Goal: Contribute content: Contribute content

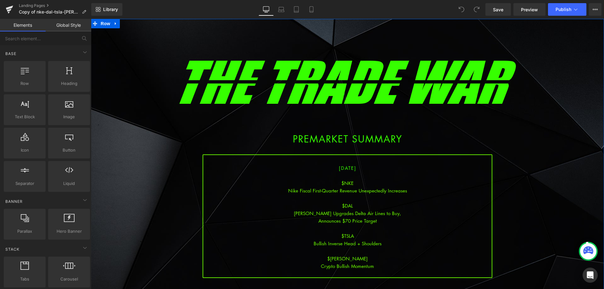
click at [362, 207] on div "$DAL" at bounding box center [347, 206] width 288 height 8
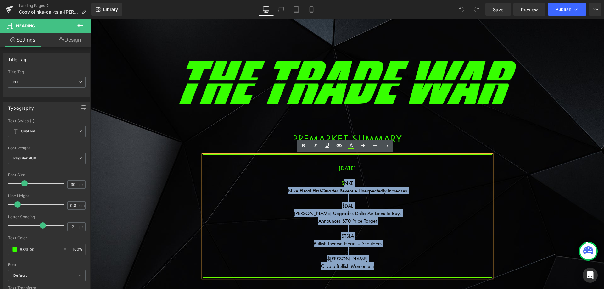
drag, startPoint x: 375, startPoint y: 269, endPoint x: 341, endPoint y: 185, distance: 90.1
click at [341, 185] on div "[DATE] $NKE Nike Fiscal First-Quarter Revenue Unexpectedly Increases $[PERSON_N…" at bounding box center [348, 216] width 290 height 124
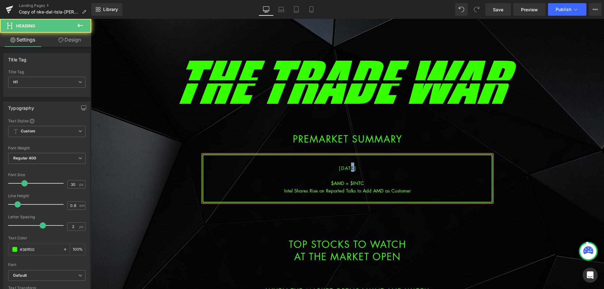
click at [341, 168] on span "[DATE]" at bounding box center [348, 168] width 18 height 6
click at [354, 179] on div at bounding box center [347, 176] width 288 height 8
click at [414, 188] on div "Intel Shares Rise on Reported Talks to Add AMD as Customer" at bounding box center [347, 191] width 288 height 8
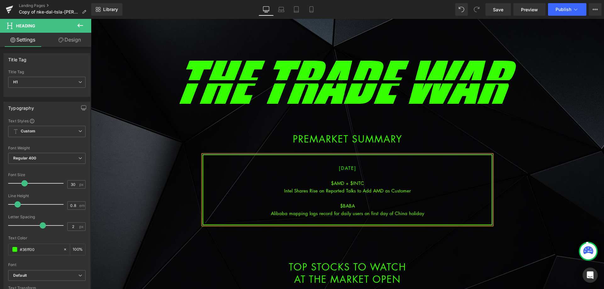
click at [349, 214] on div "Alibaba mapping logs record for daily users on first day of China holiday" at bounding box center [347, 213] width 288 height 8
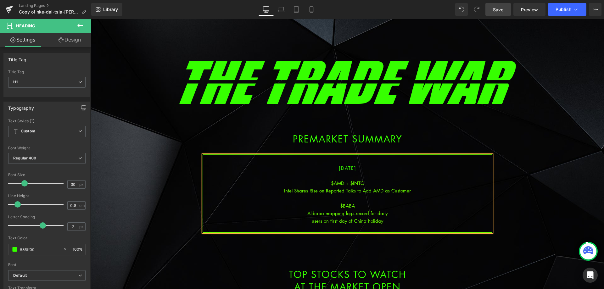
click at [497, 8] on span "Save" at bounding box center [498, 9] width 10 height 7
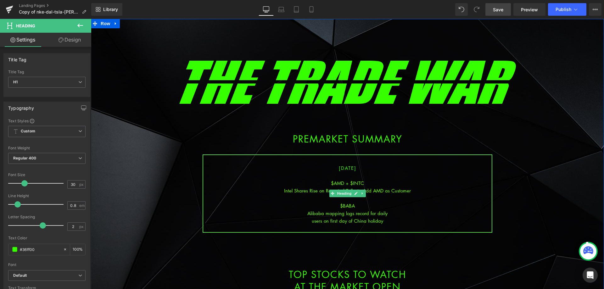
click at [410, 190] on div "Intel Shares Rise on Reported Talks to Add AMD as Customer" at bounding box center [347, 191] width 288 height 8
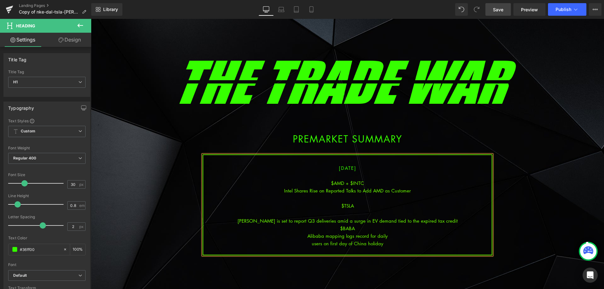
click at [354, 216] on div at bounding box center [347, 213] width 288 height 8
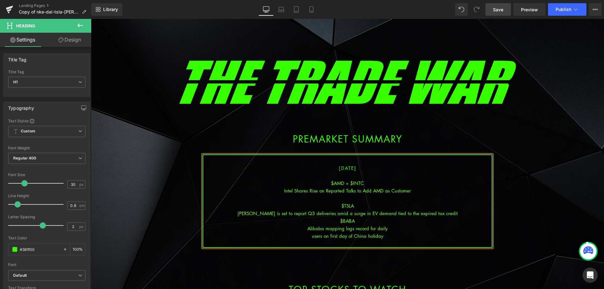
click at [350, 213] on div "[PERSON_NAME] is set to report Q3 deliveries amid a surge in EV demand tied to …" at bounding box center [347, 213] width 288 height 8
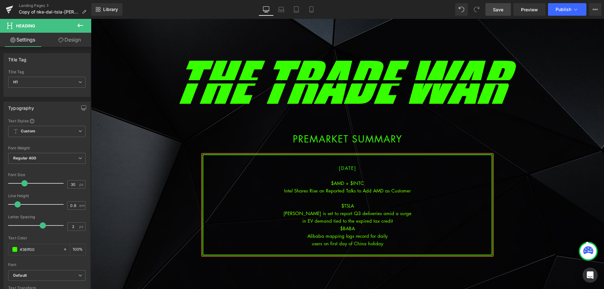
click at [394, 221] on div "in EV demand tied to the expired tax credit" at bounding box center [347, 221] width 288 height 8
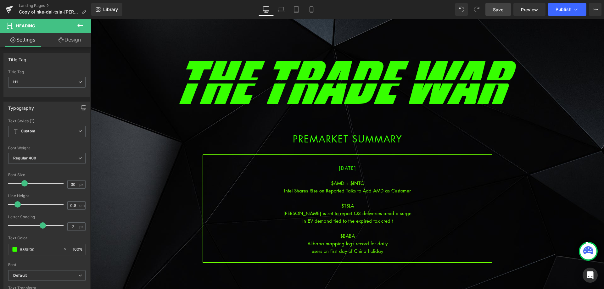
click at [497, 12] on span "Save" at bounding box center [498, 9] width 10 height 7
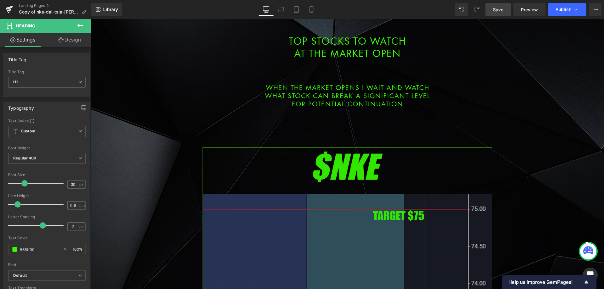
scroll to position [346, 0]
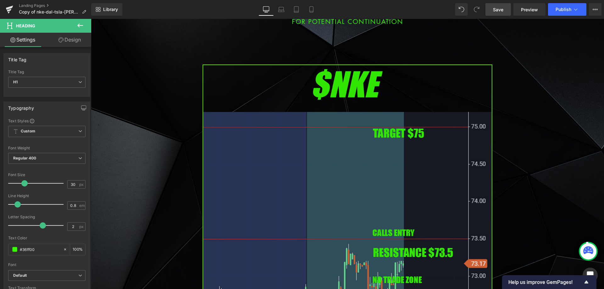
click at [306, 175] on img at bounding box center [348, 229] width 290 height 330
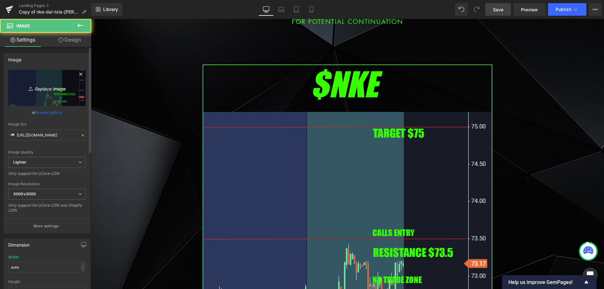
click at [25, 88] on icon "Replace Image" at bounding box center [47, 88] width 50 height 8
type input "C:\fakepath\amd.png"
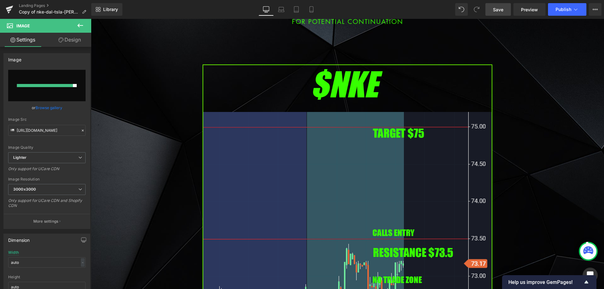
type input "[URL][DOMAIN_NAME]"
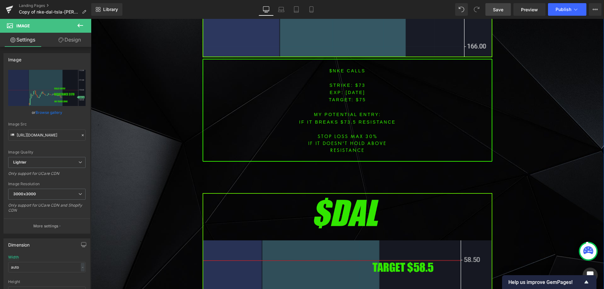
scroll to position [786, 0]
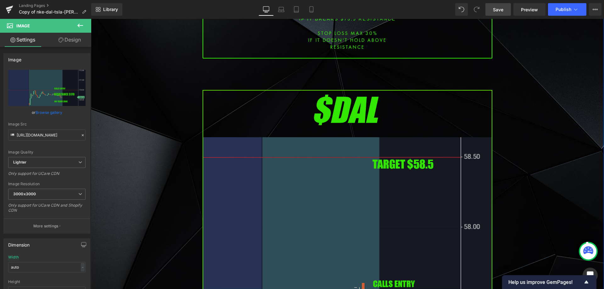
click at [307, 177] on img at bounding box center [348, 255] width 290 height 330
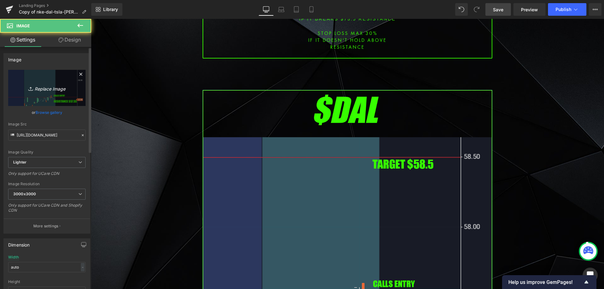
click at [77, 103] on link "Replace Image" at bounding box center [46, 88] width 77 height 36
type input "C:\fakepath\intc.png"
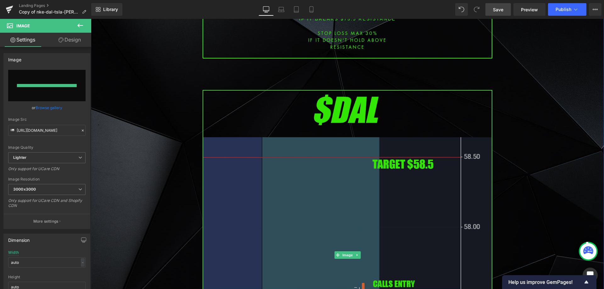
type input "[URL][DOMAIN_NAME]"
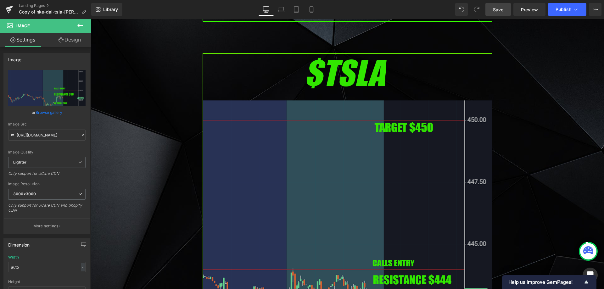
scroll to position [1289, 0]
click at [310, 162] on img at bounding box center [348, 218] width 290 height 330
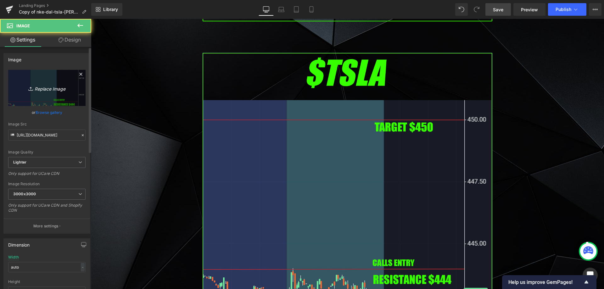
click at [67, 86] on icon "Replace Image" at bounding box center [47, 88] width 50 height 8
type input "C:\fakepath\BABA.png"
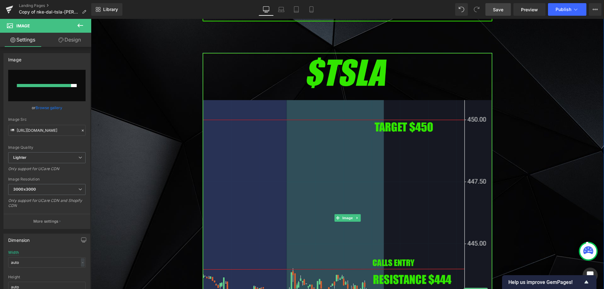
type input "[URL][DOMAIN_NAME]"
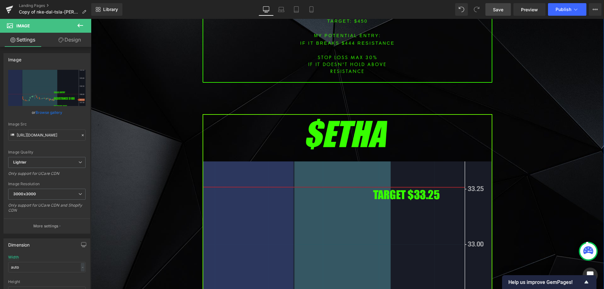
scroll to position [1761, 0]
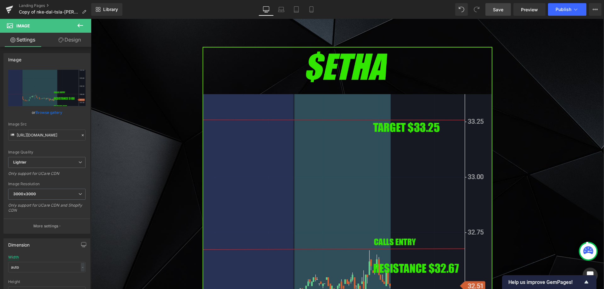
click at [327, 124] on img at bounding box center [348, 212] width 290 height 330
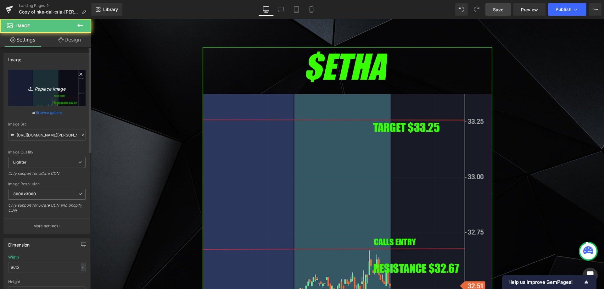
click at [51, 91] on icon "Replace Image" at bounding box center [47, 88] width 50 height 8
type input "C:\fakepath\nvda.png"
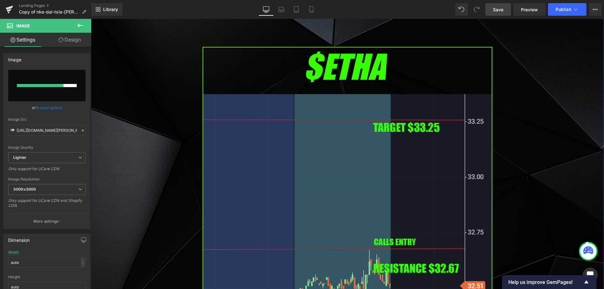
click at [169, 150] on div "Image PREMARKET SUMMARY Heading Row 37px [DATE] $AMD + $INTC Intel Shares Rise …" at bounding box center [347, 66] width 513 height 3582
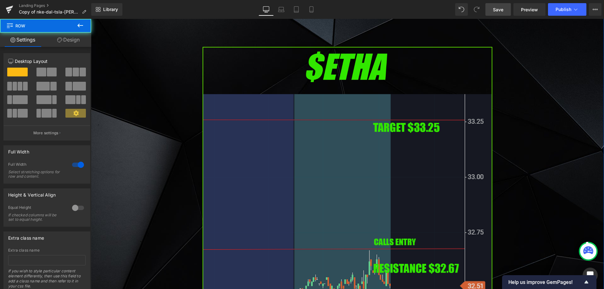
click at [252, 154] on img at bounding box center [348, 212] width 290 height 330
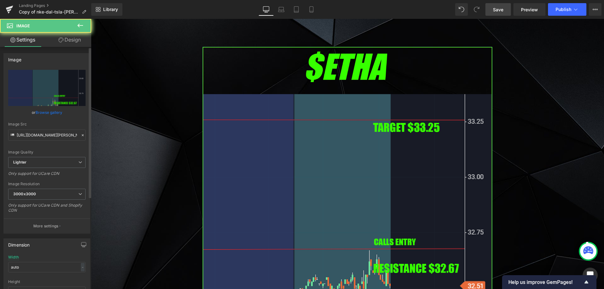
click at [65, 115] on div "or Browse gallery" at bounding box center [46, 112] width 77 height 7
click at [69, 97] on link "Replace Image" at bounding box center [46, 88] width 77 height 36
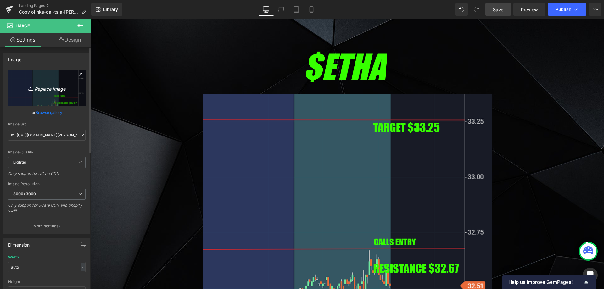
type input "C:\fakepath\nvda.png"
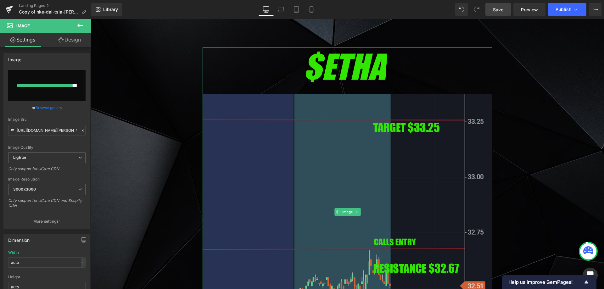
type input "[URL][DOMAIN_NAME]"
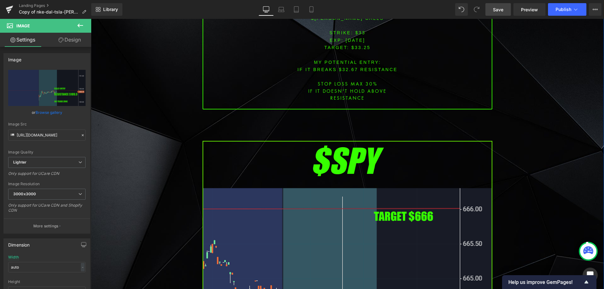
scroll to position [2201, 0]
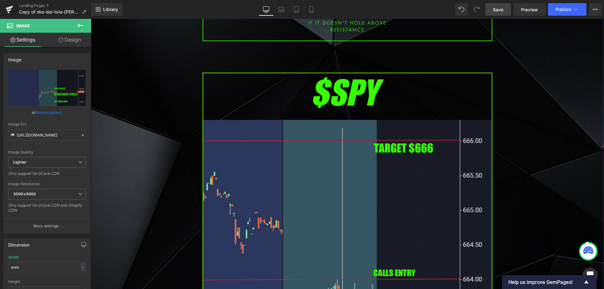
click at [272, 151] on img at bounding box center [348, 238] width 290 height 330
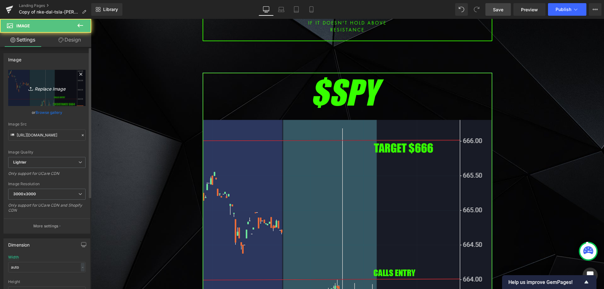
click at [47, 96] on link "Replace Image" at bounding box center [46, 88] width 77 height 36
type input "C:\fakepath\spy.png"
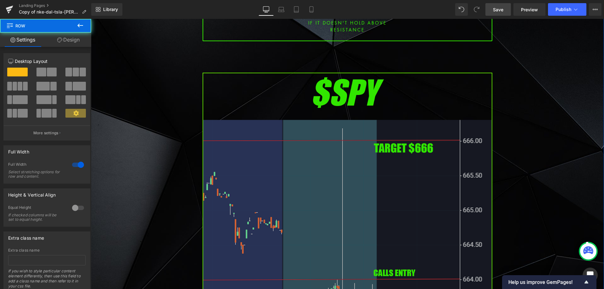
click at [214, 131] on img at bounding box center [348, 238] width 290 height 330
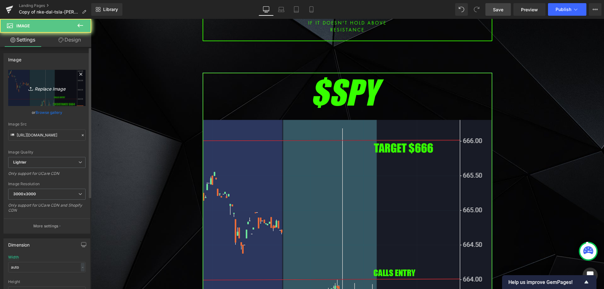
click at [48, 80] on link "Replace Image" at bounding box center [46, 88] width 77 height 36
type input "C:\fakepath\spy.png"
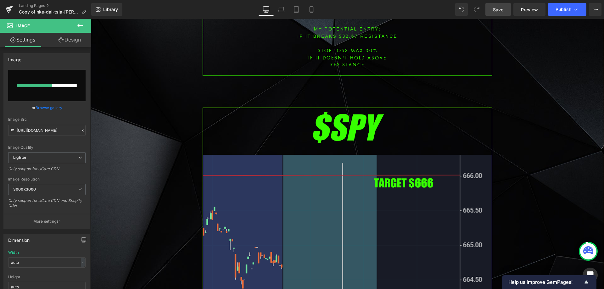
scroll to position [2170, 0]
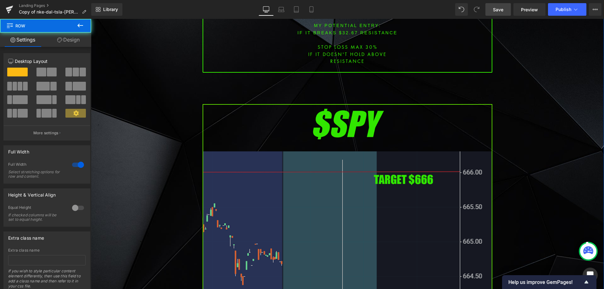
click at [233, 151] on img at bounding box center [348, 269] width 290 height 330
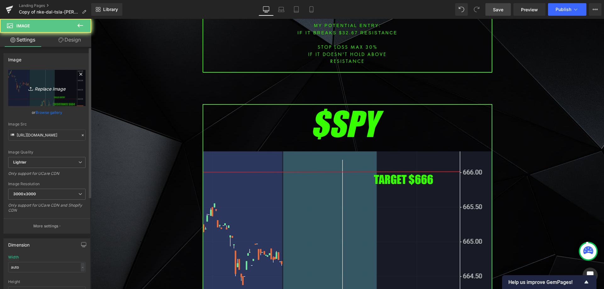
click at [54, 93] on link "Replace Image" at bounding box center [46, 88] width 77 height 36
type input "C:\fakepath\spy.png"
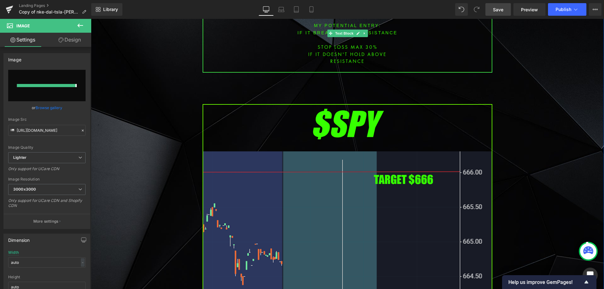
type input "[URL][DOMAIN_NAME]"
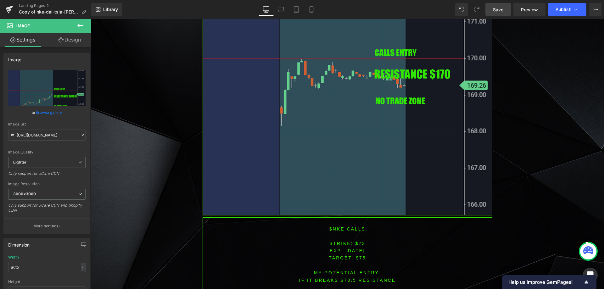
scroll to position [440, 0]
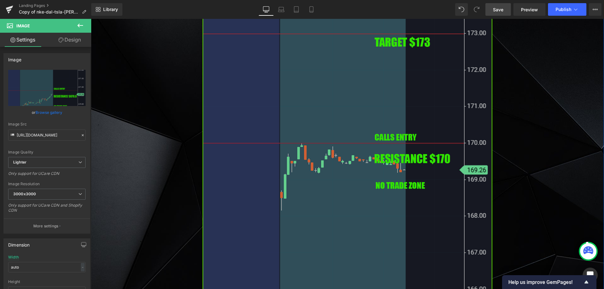
click at [377, 123] on img at bounding box center [348, 135] width 290 height 330
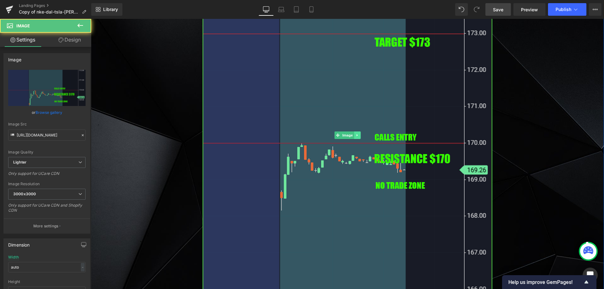
click at [356, 136] on icon at bounding box center [356, 135] width 3 height 4
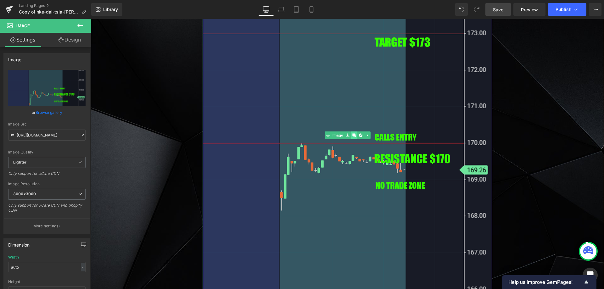
click at [351, 135] on link at bounding box center [354, 135] width 7 height 8
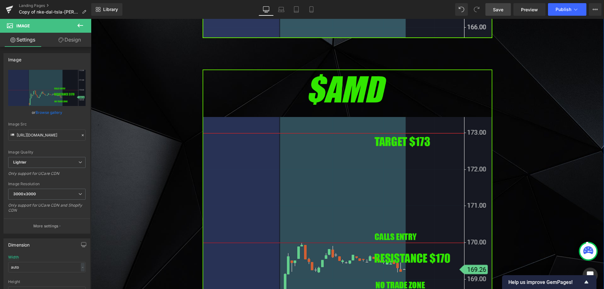
scroll to position [728, 0]
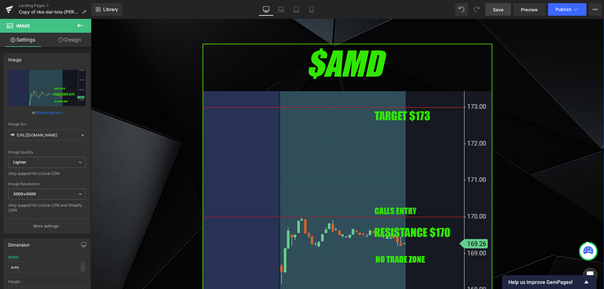
click at [303, 119] on img at bounding box center [348, 209] width 290 height 330
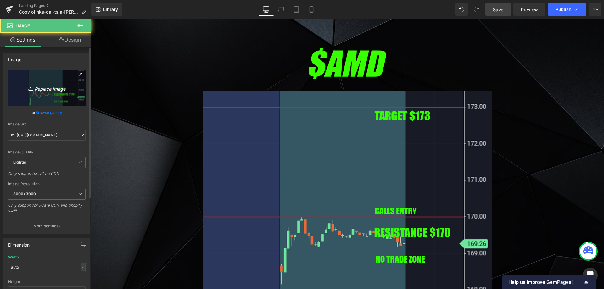
click at [64, 81] on link "Replace Image" at bounding box center [46, 88] width 77 height 36
type input "C:\fakepath\tsla.png"
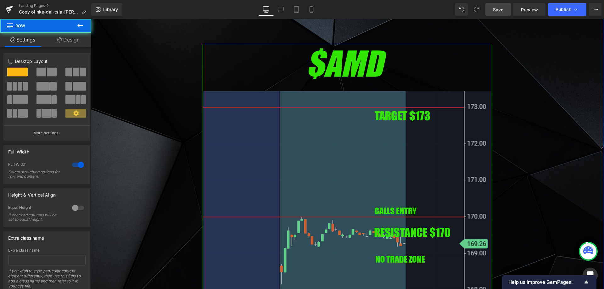
click at [239, 149] on img at bounding box center [348, 209] width 290 height 330
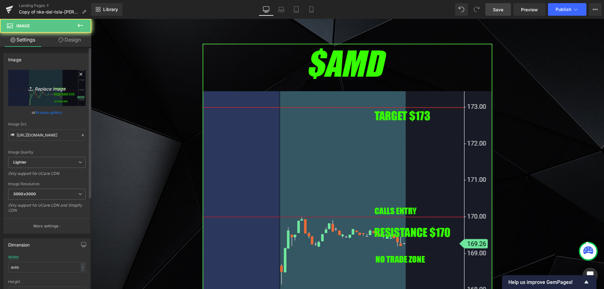
click at [47, 96] on link "Replace Image" at bounding box center [46, 88] width 77 height 36
type input "C:\fakepath\tsla.png"
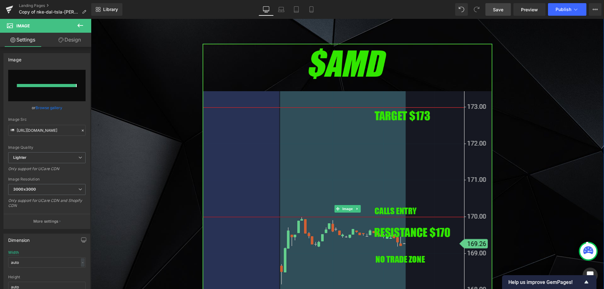
type input "[URL][DOMAIN_NAME]"
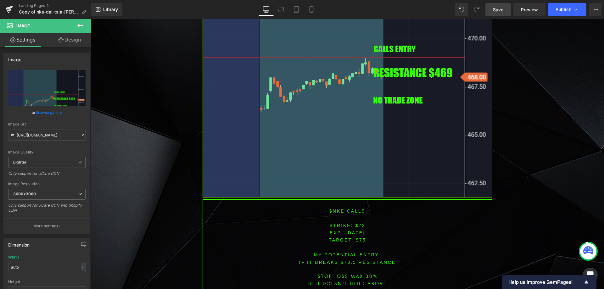
scroll to position [980, 0]
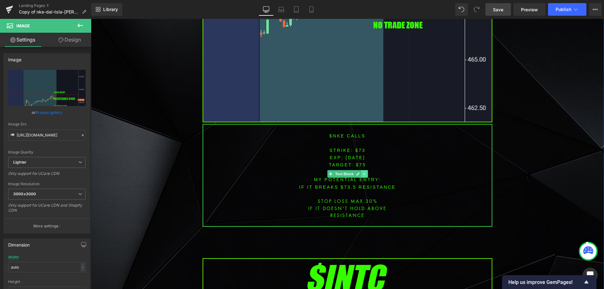
click at [361, 172] on link at bounding box center [364, 174] width 7 height 8
click at [359, 174] on icon at bounding box center [360, 173] width 3 height 3
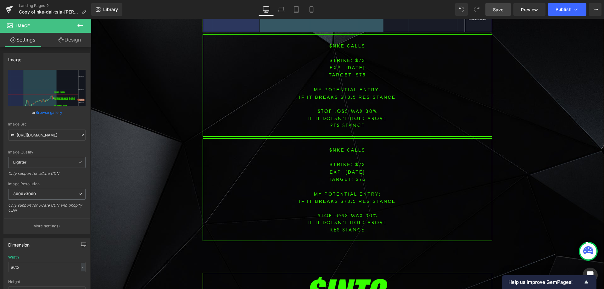
scroll to position [1067, 0]
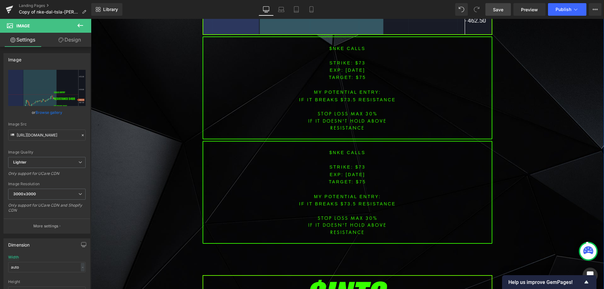
drag, startPoint x: 520, startPoint y: 149, endPoint x: 384, endPoint y: 174, distance: 138.7
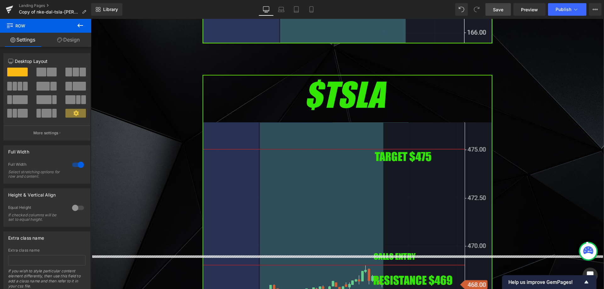
scroll to position [690, 0]
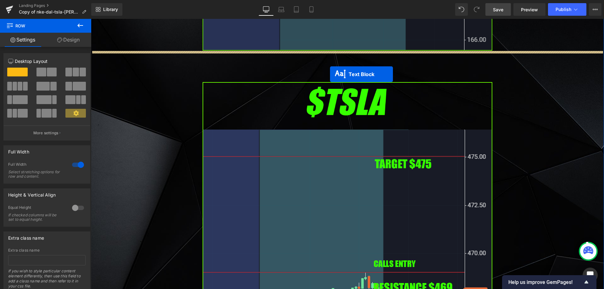
drag, startPoint x: 326, startPoint y: 189, endPoint x: 434, endPoint y: 48, distance: 176.8
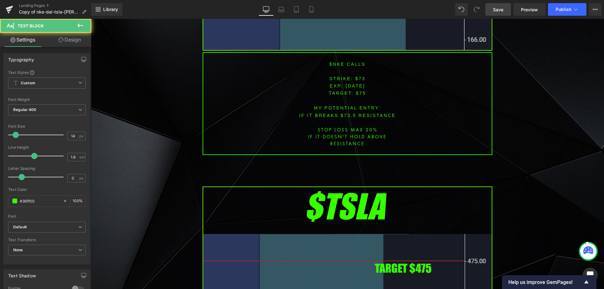
click at [505, 8] on link "Save" at bounding box center [497, 9] width 25 height 13
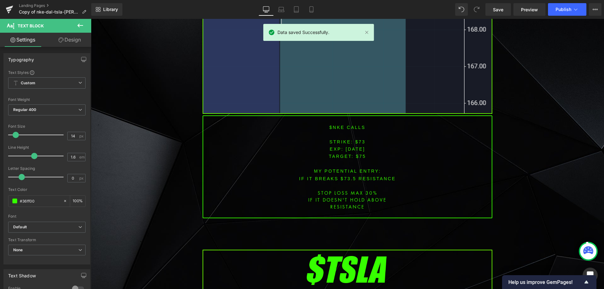
scroll to position [629, 0]
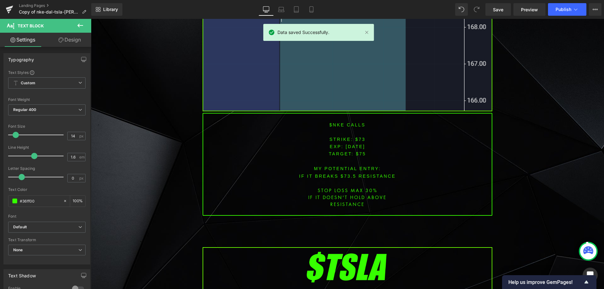
click at [333, 125] on font "$nke CALLS" at bounding box center [347, 124] width 36 height 5
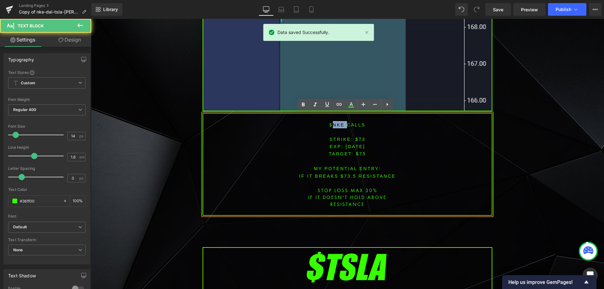
click at [333, 125] on font "$nke CALLS" at bounding box center [347, 124] width 36 height 5
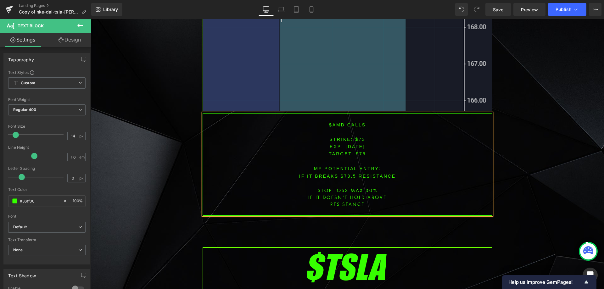
click at [359, 140] on font "STRIKE: $73" at bounding box center [347, 139] width 36 height 5
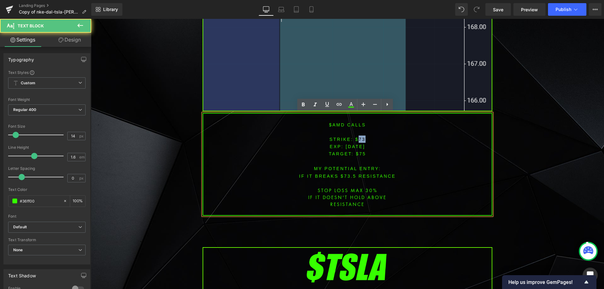
click at [359, 140] on font "STRIKE: $73" at bounding box center [347, 139] width 36 height 5
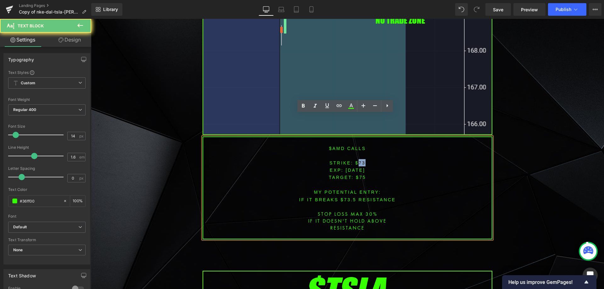
scroll to position [535, 0]
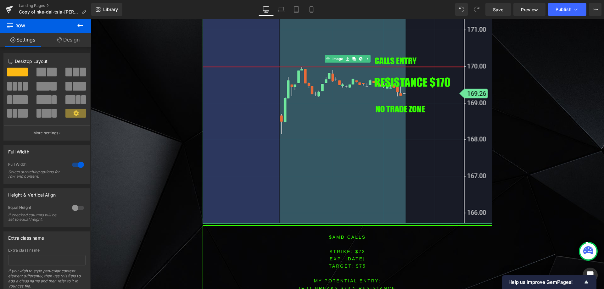
scroll to position [597, 0]
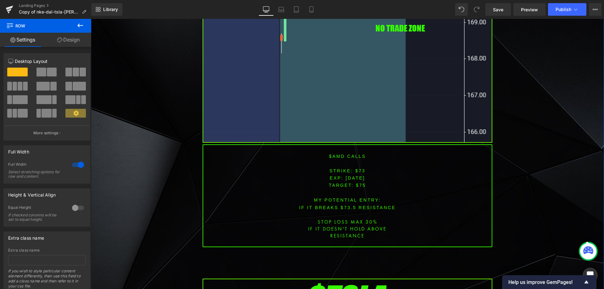
drag, startPoint x: 366, startPoint y: 176, endPoint x: 356, endPoint y: 171, distance: 10.7
click at [364, 175] on span "[DATE]" at bounding box center [355, 177] width 19 height 5
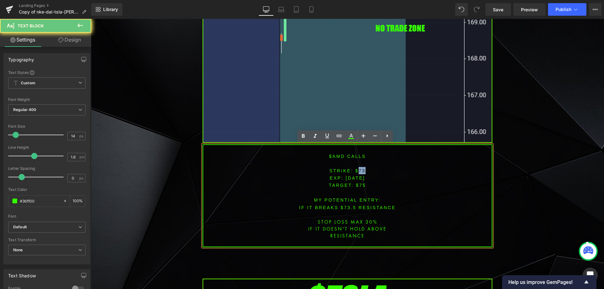
drag, startPoint x: 356, startPoint y: 171, endPoint x: 368, endPoint y: 171, distance: 11.9
click at [368, 171] on p "STRIKE: $73" at bounding box center [347, 170] width 288 height 7
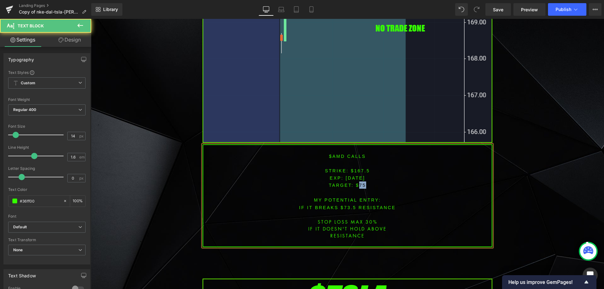
drag, startPoint x: 357, startPoint y: 184, endPoint x: 368, endPoint y: 186, distance: 11.2
click at [367, 185] on p "TARGET: $75" at bounding box center [347, 184] width 288 height 7
drag, startPoint x: 342, startPoint y: 205, endPoint x: 353, endPoint y: 206, distance: 10.4
click at [353, 206] on font "IF IT BREAKS $73.5 resistance" at bounding box center [347, 207] width 97 height 5
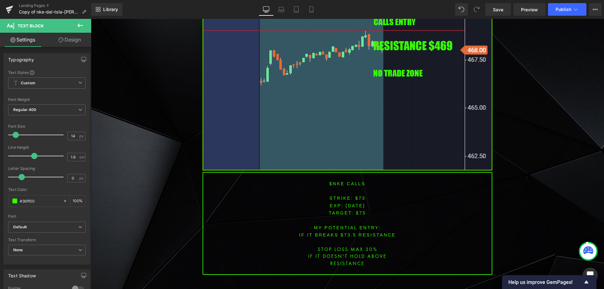
scroll to position [1114, 0]
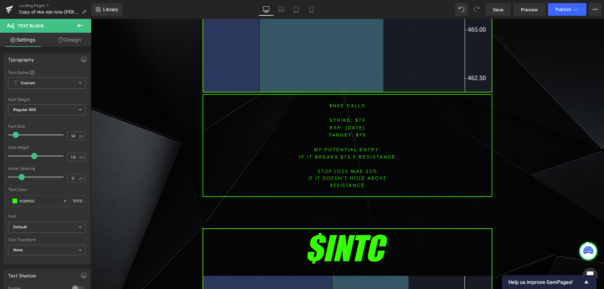
click at [335, 103] on font "$nke CALLS" at bounding box center [347, 105] width 36 height 5
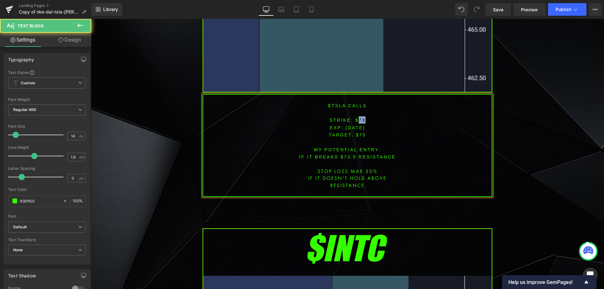
drag, startPoint x: 355, startPoint y: 116, endPoint x: 373, endPoint y: 116, distance: 17.6
click at [372, 116] on p "STRIKE: $73" at bounding box center [347, 119] width 288 height 7
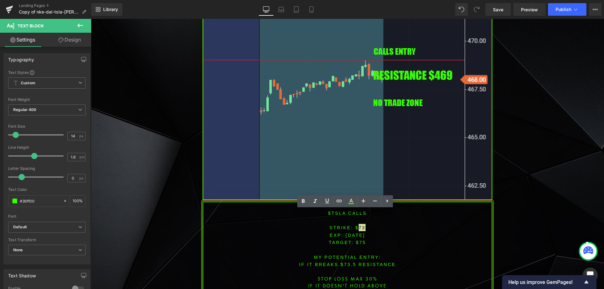
scroll to position [1051, 0]
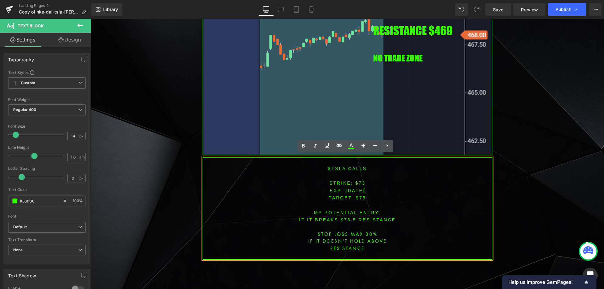
drag, startPoint x: 348, startPoint y: 195, endPoint x: 353, endPoint y: 187, distance: 9.0
click at [348, 195] on span "TARGET: $75" at bounding box center [347, 197] width 37 height 5
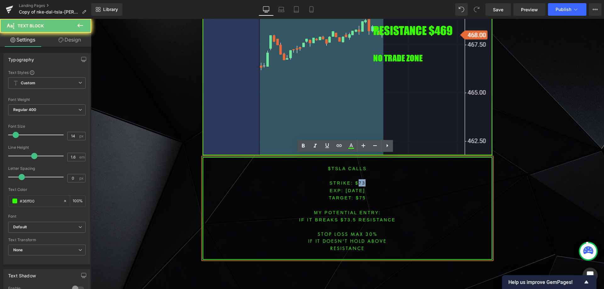
drag, startPoint x: 355, startPoint y: 181, endPoint x: 367, endPoint y: 180, distance: 12.0
click at [367, 180] on p "STRIKE: $73" at bounding box center [347, 182] width 288 height 7
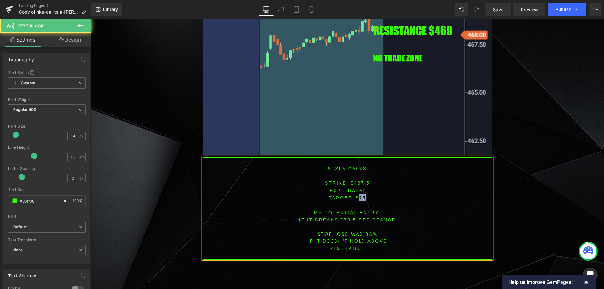
drag, startPoint x: 357, startPoint y: 193, endPoint x: 373, endPoint y: 194, distance: 15.7
click at [369, 194] on p "TARGET: $75" at bounding box center [347, 197] width 288 height 7
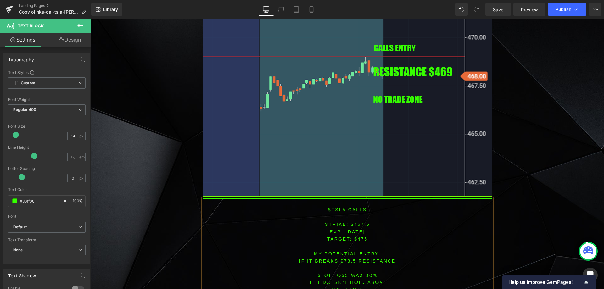
scroll to position [1021, 0]
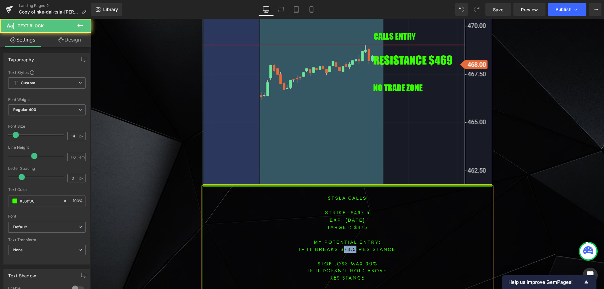
drag, startPoint x: 340, startPoint y: 245, endPoint x: 353, endPoint y: 245, distance: 12.3
click at [353, 247] on font "IF IT BREAKS $73.5 resistance" at bounding box center [347, 249] width 97 height 5
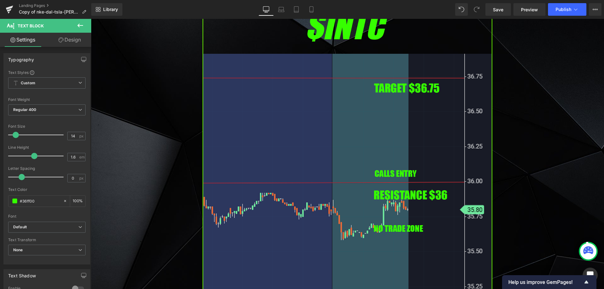
scroll to position [1493, 0]
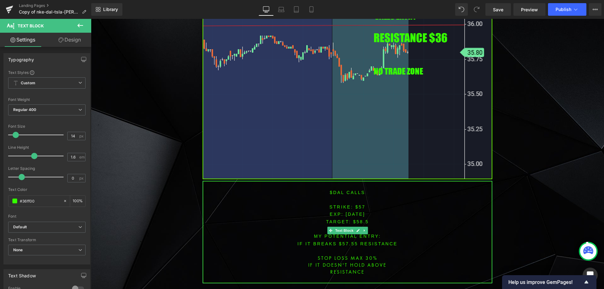
click at [335, 190] on font "$dal CALLS" at bounding box center [348, 192] width 36 height 5
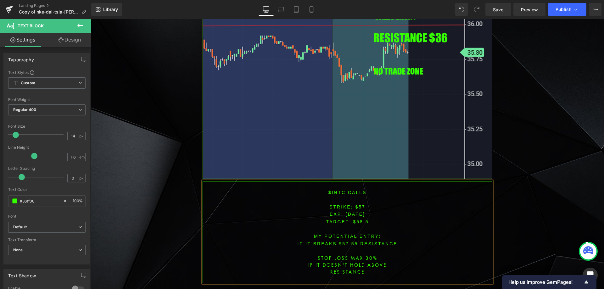
drag, startPoint x: 345, startPoint y: 204, endPoint x: 350, endPoint y: 204, distance: 5.0
click at [345, 210] on p "EXP: [DATE]" at bounding box center [347, 213] width 288 height 7
drag, startPoint x: 358, startPoint y: 201, endPoint x: 364, endPoint y: 201, distance: 6.6
click at [364, 203] on p "STRIKE: $57" at bounding box center [347, 206] width 288 height 7
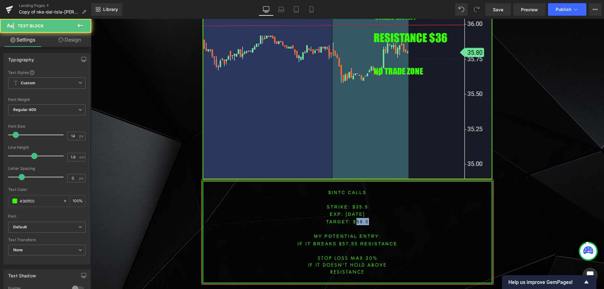
drag, startPoint x: 354, startPoint y: 214, endPoint x: 372, endPoint y: 214, distance: 17.9
click at [370, 218] on p "TARGET: $58.5" at bounding box center [347, 221] width 288 height 7
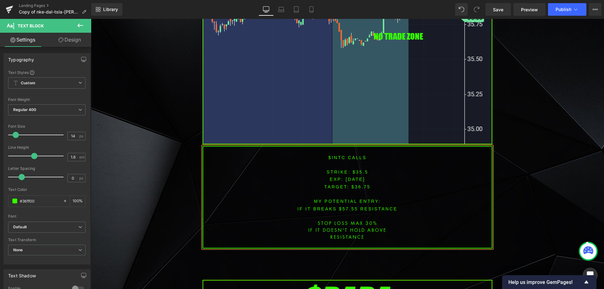
scroll to position [1547, 0]
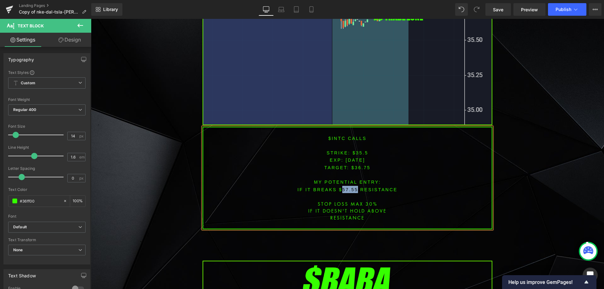
drag, startPoint x: 339, startPoint y: 181, endPoint x: 354, endPoint y: 181, distance: 15.4
click at [354, 187] on font "IF IT BREAKS $57.55 resistance" at bounding box center [347, 189] width 100 height 5
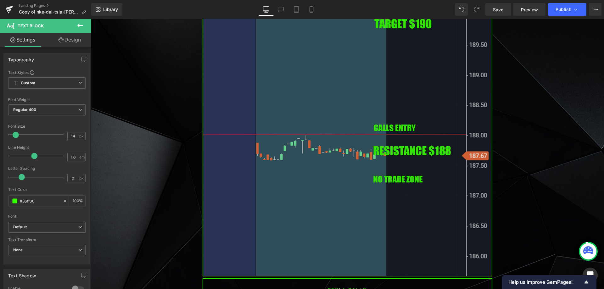
scroll to position [1924, 0]
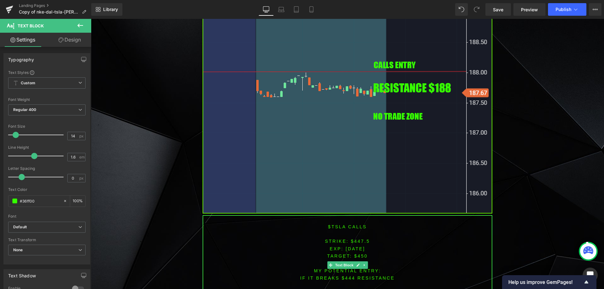
click at [335, 224] on font "$tsla CALLS" at bounding box center [347, 226] width 39 height 5
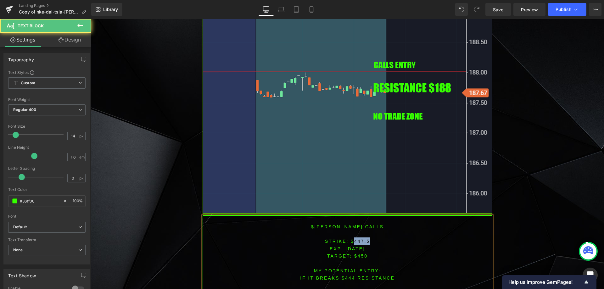
drag, startPoint x: 351, startPoint y: 233, endPoint x: 372, endPoint y: 234, distance: 21.4
click at [369, 237] on p "STRIKE: $447.5" at bounding box center [347, 240] width 288 height 7
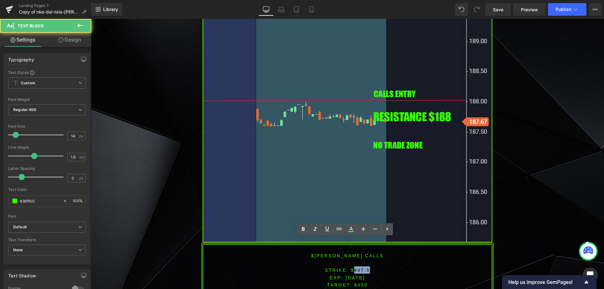
scroll to position [1893, 0]
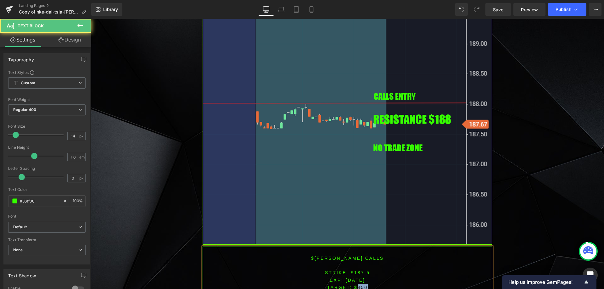
drag, startPoint x: 355, startPoint y: 277, endPoint x: 368, endPoint y: 277, distance: 12.6
click at [368, 284] on p "TARGET: $450" at bounding box center [347, 287] width 288 height 7
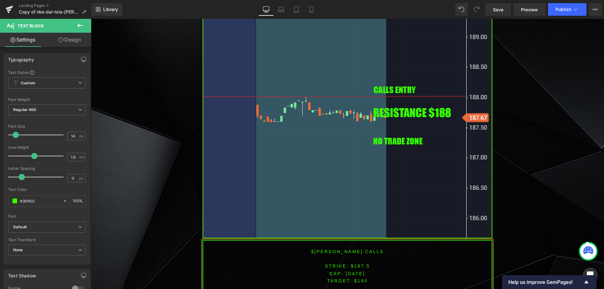
scroll to position [1947, 0]
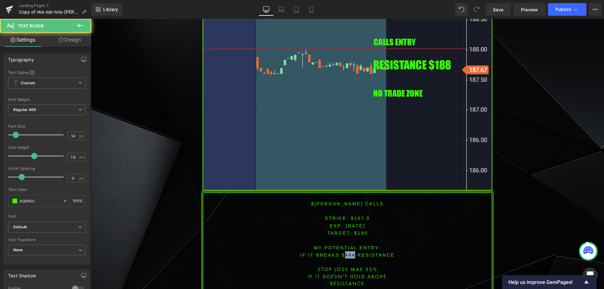
drag, startPoint x: 341, startPoint y: 244, endPoint x: 351, endPoint y: 244, distance: 10.1
click at [351, 253] on font "IF IT BREAKS $444 resistance" at bounding box center [347, 255] width 95 height 5
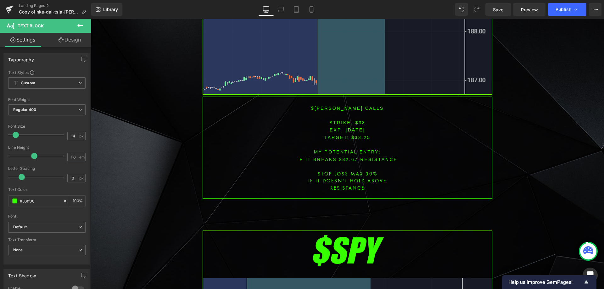
scroll to position [2513, 0]
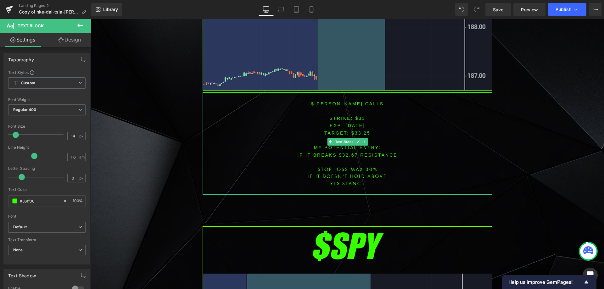
click at [335, 101] on font "$[PERSON_NAME] CALLS" at bounding box center [347, 103] width 73 height 5
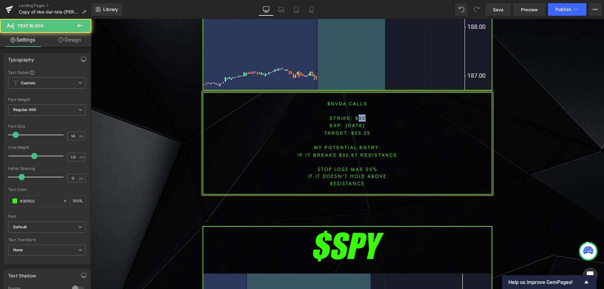
drag, startPoint x: 356, startPoint y: 106, endPoint x: 369, endPoint y: 110, distance: 14.3
click at [366, 114] on p "STRIKE: $33" at bounding box center [347, 117] width 288 height 7
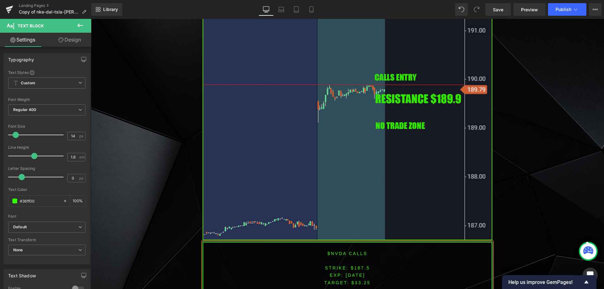
scroll to position [2365, 0]
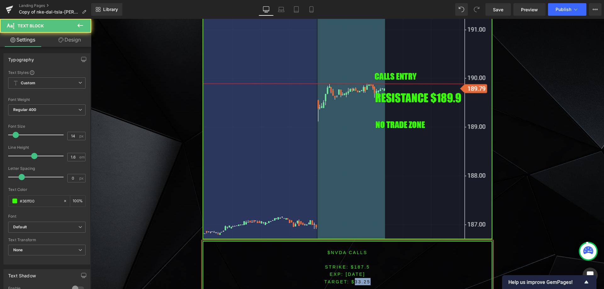
drag, startPoint x: 351, startPoint y: 268, endPoint x: 376, endPoint y: 273, distance: 25.7
click at [372, 278] on p "TARGET: $33.25" at bounding box center [347, 281] width 288 height 7
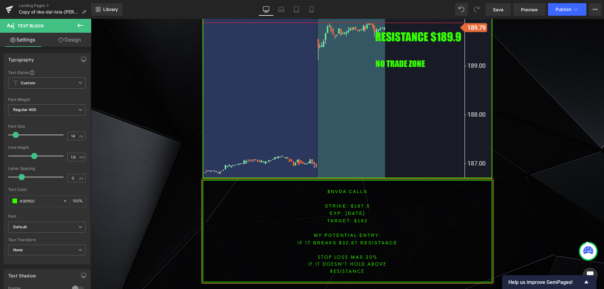
scroll to position [2505, 0]
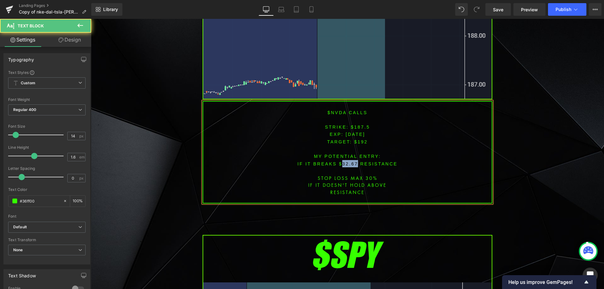
drag, startPoint x: 338, startPoint y: 151, endPoint x: 355, endPoint y: 150, distance: 16.7
click at [355, 161] on font "IF IT BREAKS $32.67 resistance" at bounding box center [347, 163] width 100 height 5
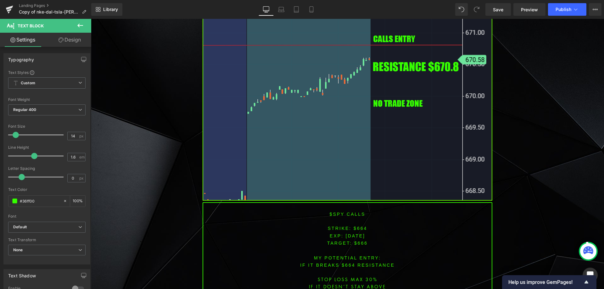
scroll to position [2976, 0]
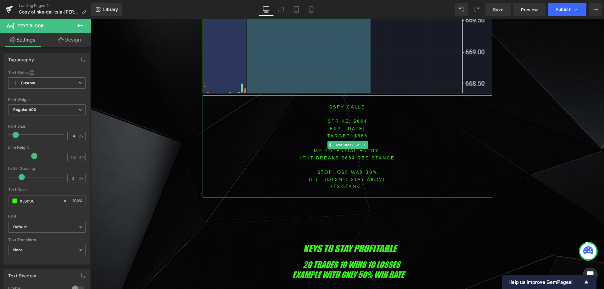
click at [356, 126] on span "[DATE]" at bounding box center [355, 128] width 19 height 5
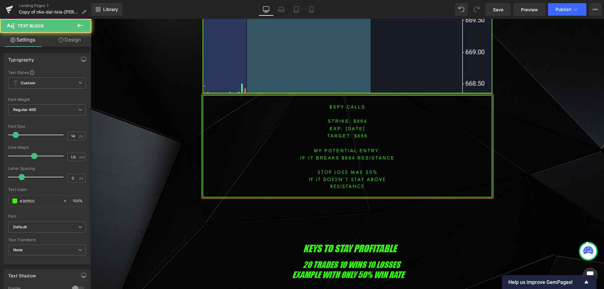
click at [357, 119] on font "STRIKE: $664" at bounding box center [348, 121] width 40 height 5
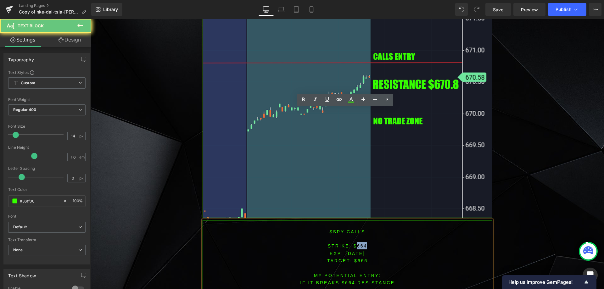
scroll to position [2851, 0]
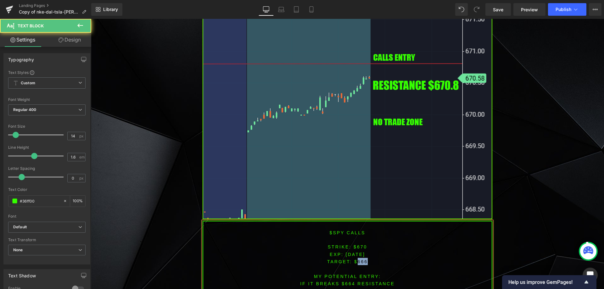
drag, startPoint x: 355, startPoint y: 245, endPoint x: 366, endPoint y: 245, distance: 10.7
click at [366, 258] on p "TARGET: $666" at bounding box center [347, 261] width 288 height 7
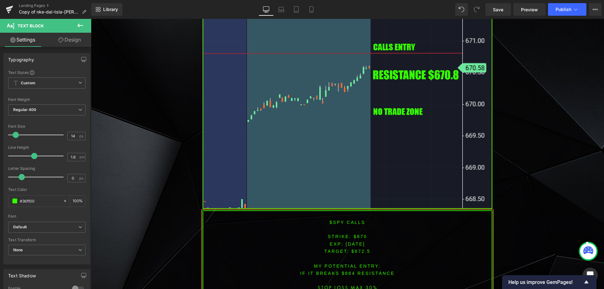
scroll to position [2874, 0]
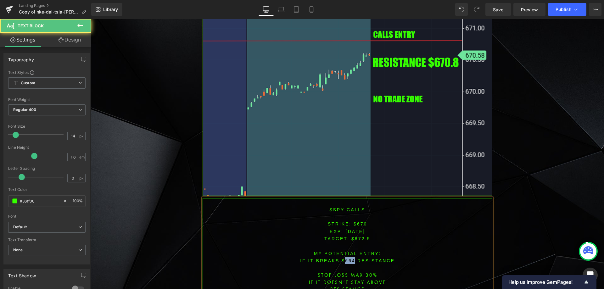
drag, startPoint x: 352, startPoint y: 245, endPoint x: 342, endPoint y: 242, distance: 9.7
click at [342, 258] on font "IF IT breaks $664 resistance" at bounding box center [347, 260] width 95 height 5
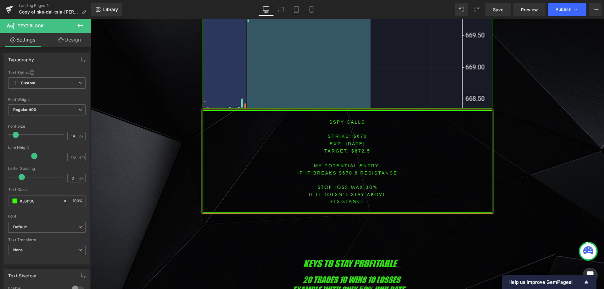
scroll to position [2968, 0]
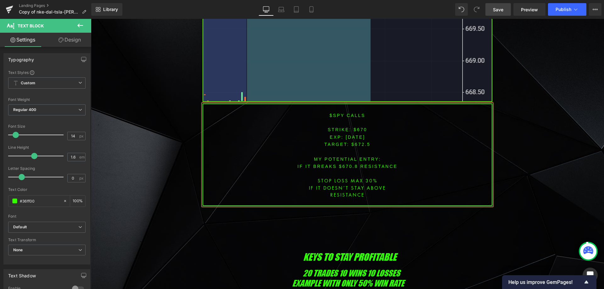
drag, startPoint x: 500, startPoint y: 8, endPoint x: 513, endPoint y: 101, distance: 93.9
click at [500, 8] on span "Save" at bounding box center [498, 9] width 10 height 7
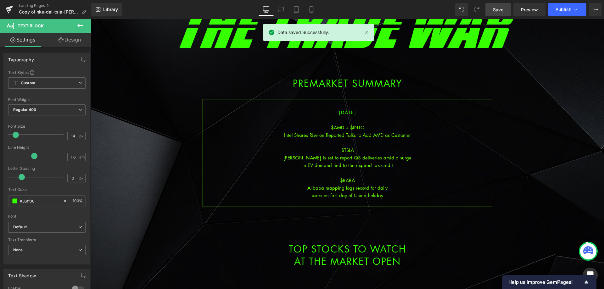
scroll to position [63, 0]
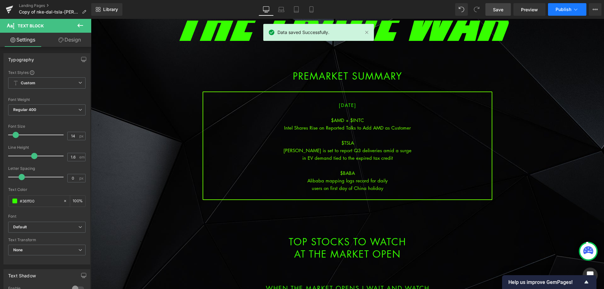
click at [566, 7] on span "Publish" at bounding box center [563, 9] width 16 height 5
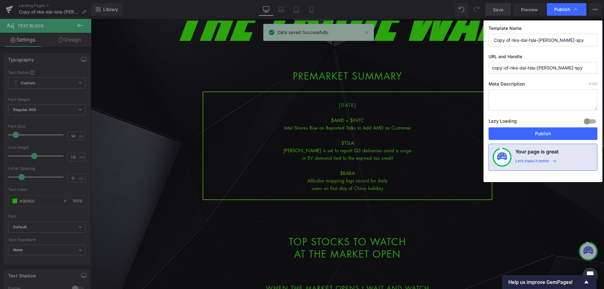
drag, startPoint x: 564, startPoint y: 45, endPoint x: 468, endPoint y: 42, distance: 96.3
click at [469, 42] on div "Publish Template Name Copy of nke-dal-tsla-[PERSON_NAME]-spy URL and Handle cop…" at bounding box center [302, 144] width 604 height 289
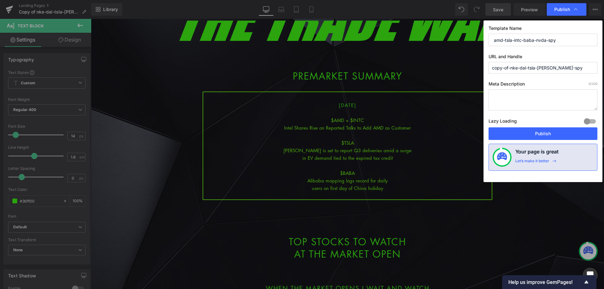
drag, startPoint x: 565, startPoint y: 40, endPoint x: 471, endPoint y: 36, distance: 93.8
click at [471, 36] on div "Publish Template Name amd-tsla-intc-baba-nvda-spy URL and Handle copy-of-nke-da…" at bounding box center [302, 144] width 604 height 289
type input "amd-tsla-intc-baba-nvda-spy"
drag, startPoint x: 531, startPoint y: 69, endPoint x: 461, endPoint y: 91, distance: 73.7
click at [450, 80] on div "Publish Template Name amd-tsla-intc-baba-nvda-spy URL and Handle copy-of-nke-da…" at bounding box center [302, 144] width 604 height 289
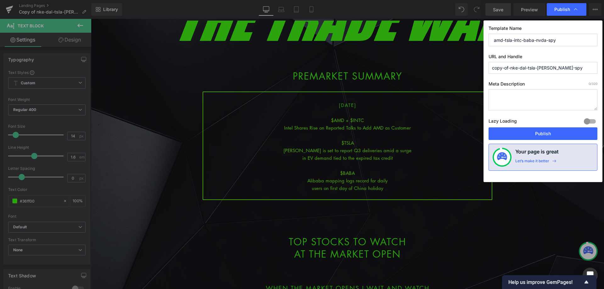
paste input "amd-tsla-intc-baba-nvd"
type input "amd-tsla-intc-baba-nvda-spy"
click at [543, 134] on button "Publish" at bounding box center [542, 133] width 109 height 13
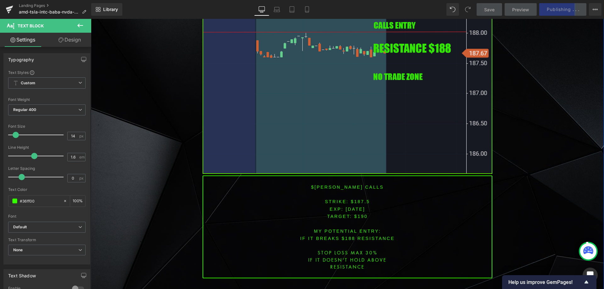
scroll to position [1950, 0]
